Goal: Task Accomplishment & Management: Manage account settings

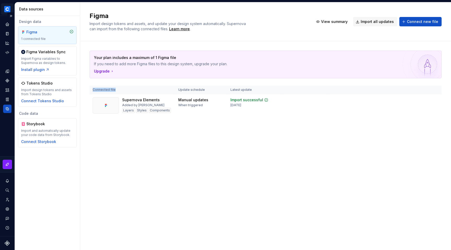
click at [7, 10] on html "Cornerstone DS I Design system data Data sources Design data Figma 1 connected …" at bounding box center [225, 125] width 451 height 250
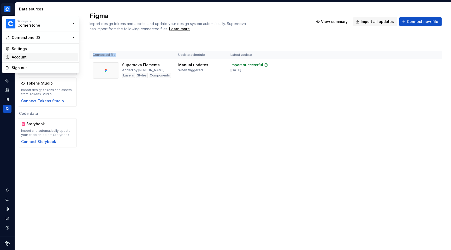
click at [30, 56] on div "Account" at bounding box center [44, 56] width 64 height 5
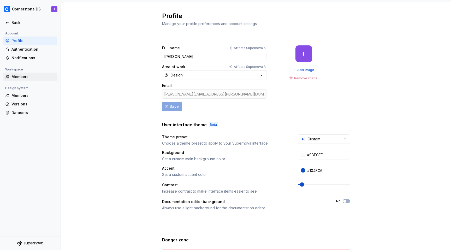
click at [27, 77] on div "Members" at bounding box center [33, 76] width 44 height 5
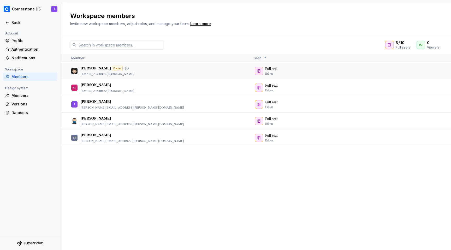
click at [113, 68] on div "Owner" at bounding box center [117, 68] width 11 height 5
click at [87, 117] on p "[PERSON_NAME]" at bounding box center [96, 118] width 30 height 5
click at [105, 87] on p "[PERSON_NAME]" at bounding box center [96, 84] width 30 height 5
click at [113, 85] on icon at bounding box center [115, 85] width 4 height 4
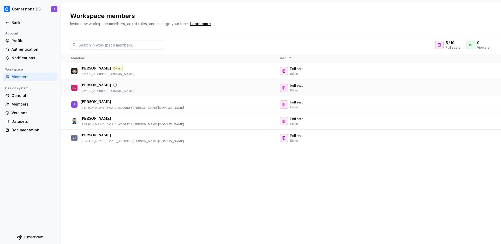
click at [295, 87] on div "Full seat Editor" at bounding box center [377, 88] width 199 height 16
click at [21, 104] on div "Members" at bounding box center [33, 103] width 44 height 5
